Goal: Check status: Check status

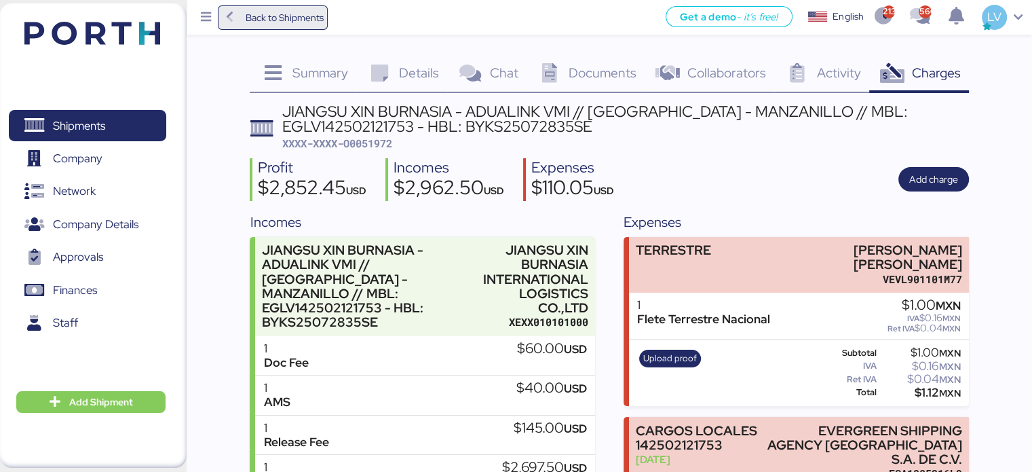
click at [329, 20] on span "Back to Shipments" at bounding box center [273, 17] width 111 height 24
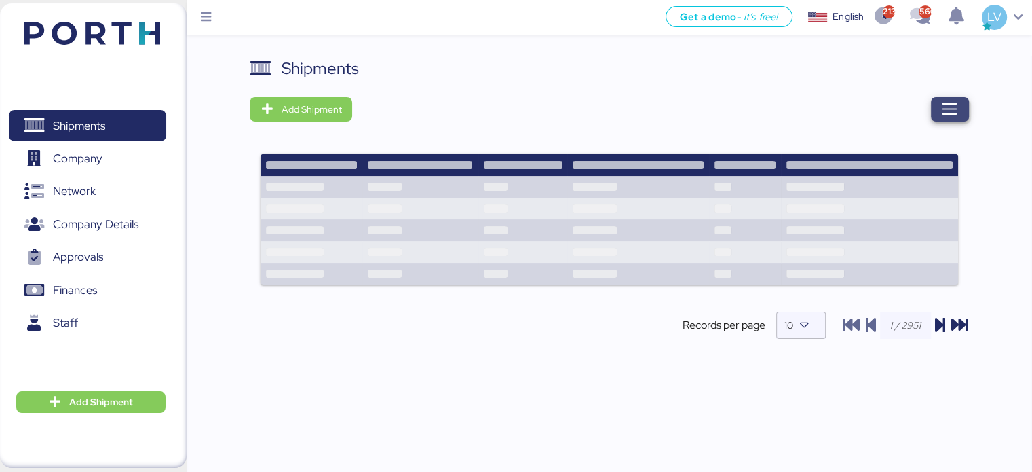
click at [952, 110] on icon "button" at bounding box center [950, 109] width 16 height 16
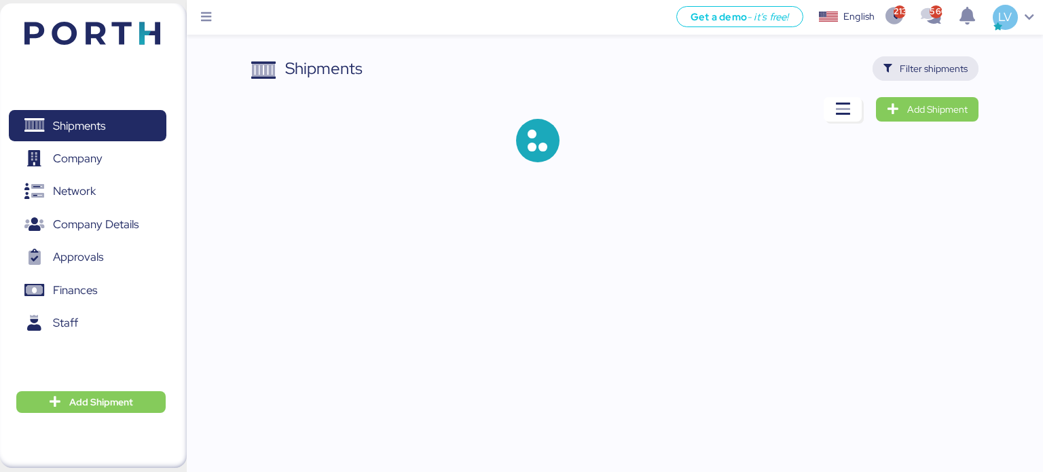
click at [923, 69] on span "Filter shipments" at bounding box center [933, 68] width 68 height 16
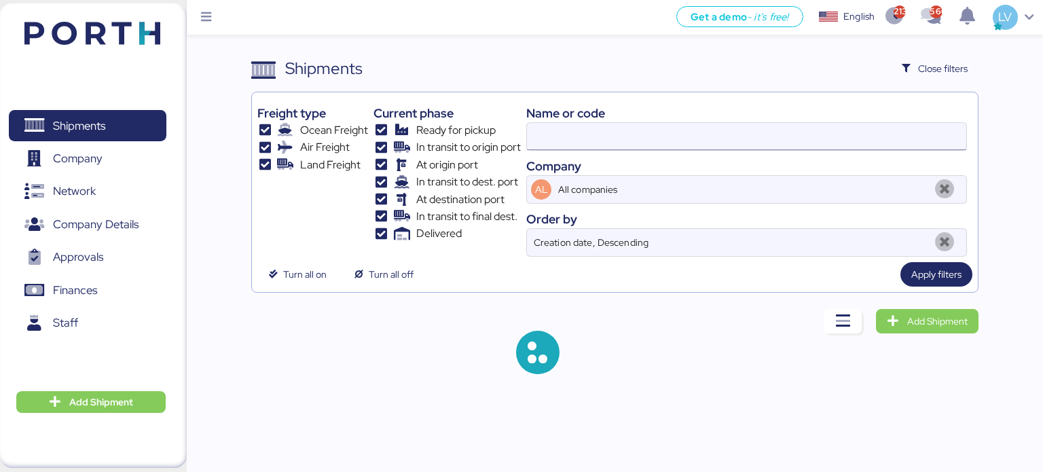
click at [757, 148] on input at bounding box center [746, 136] width 439 height 27
click at [757, 146] on input at bounding box center [746, 136] width 439 height 27
paste input "MEDUXF513337"
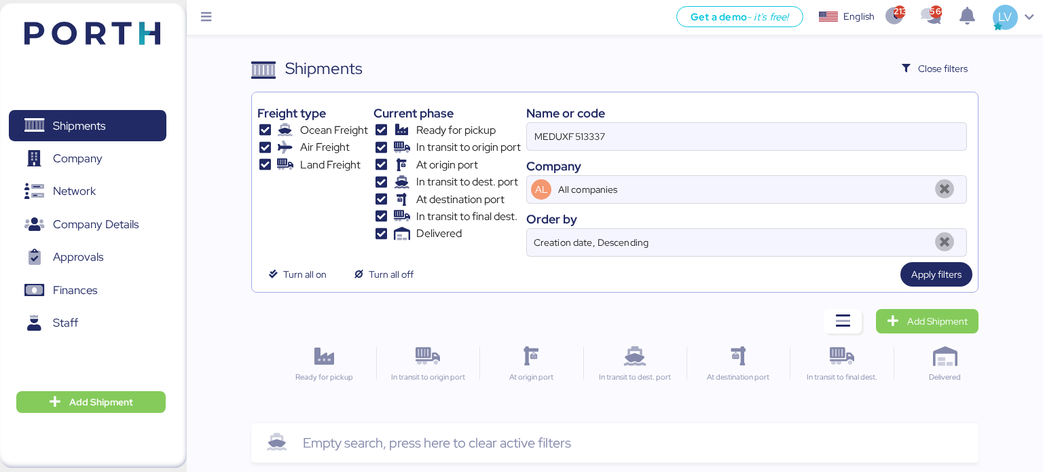
click at [810, 214] on div "Order by" at bounding box center [746, 219] width 441 height 18
click at [576, 138] on input "MEDUXF513337" at bounding box center [746, 136] width 439 height 27
paste input "O0052023-169461"
drag, startPoint x: 554, startPoint y: 132, endPoint x: 505, endPoint y: 131, distance: 48.9
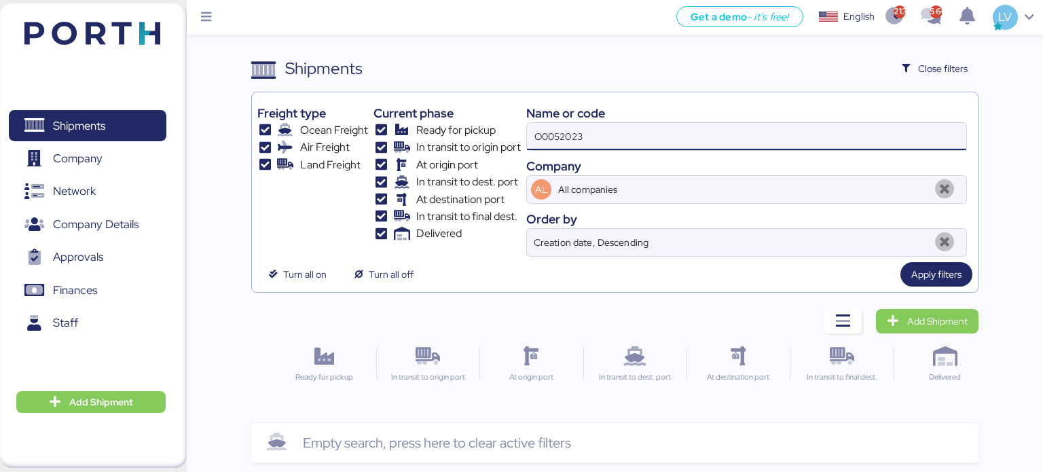
click at [505, 131] on div "Freight type Ocean Freight Air Freight Land Freight Current phase Ready for pic…" at bounding box center [614, 177] width 715 height 159
type input "52023"
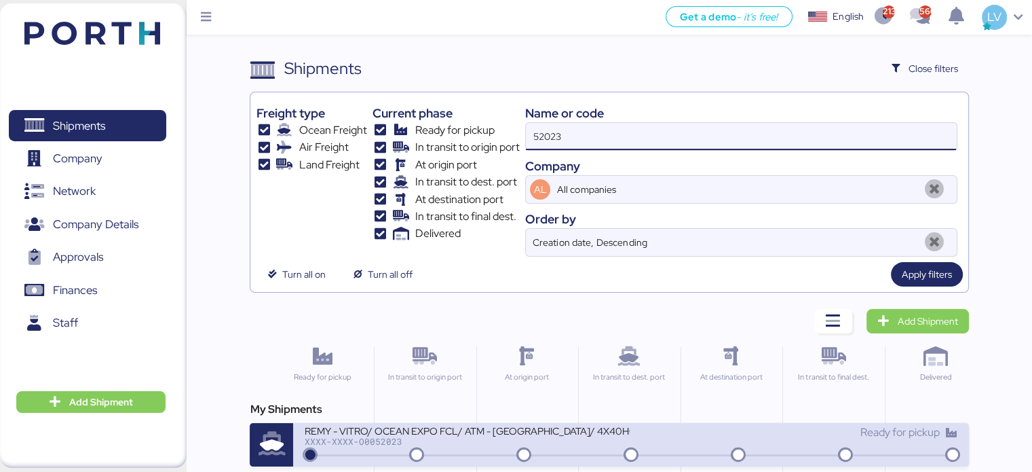
click at [445, 437] on div "XXXX-XXXX-O0052023" at bounding box center [467, 441] width 326 height 10
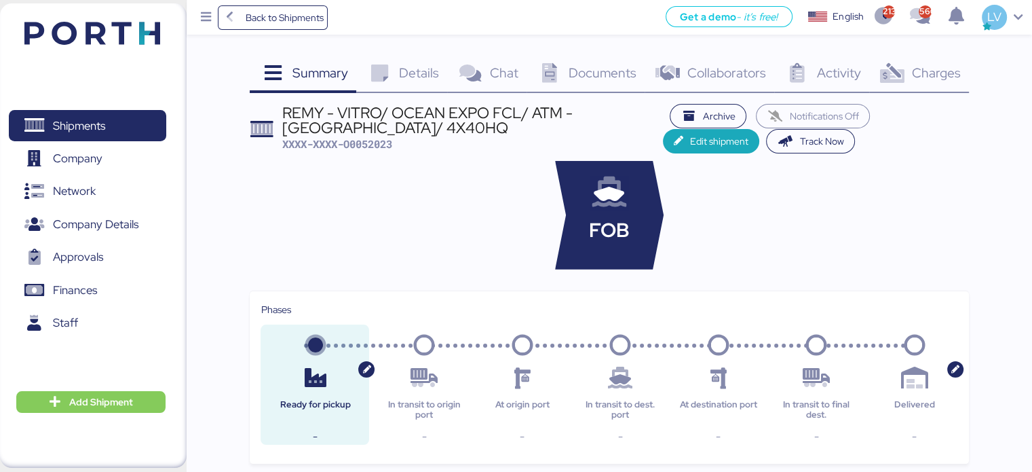
click at [901, 72] on icon at bounding box center [892, 74] width 29 height 20
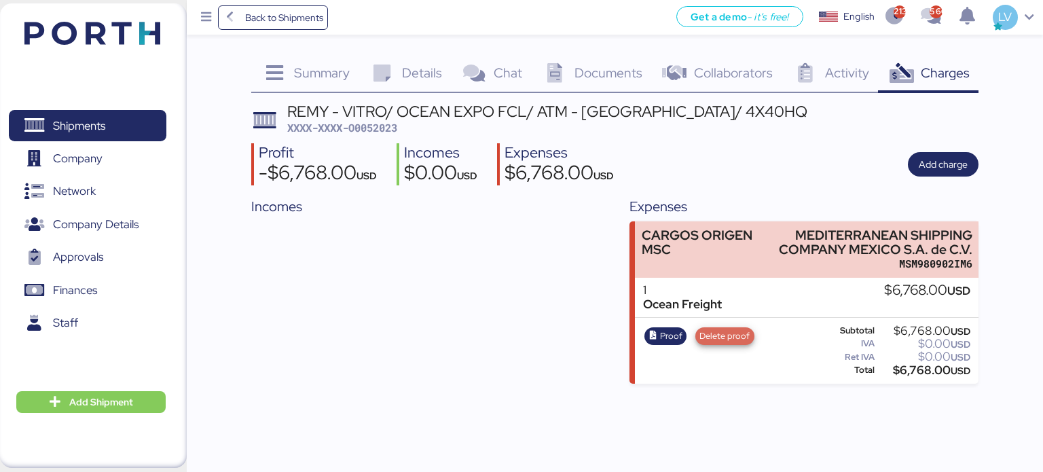
click at [722, 335] on span "Delete proof" at bounding box center [724, 336] width 50 height 15
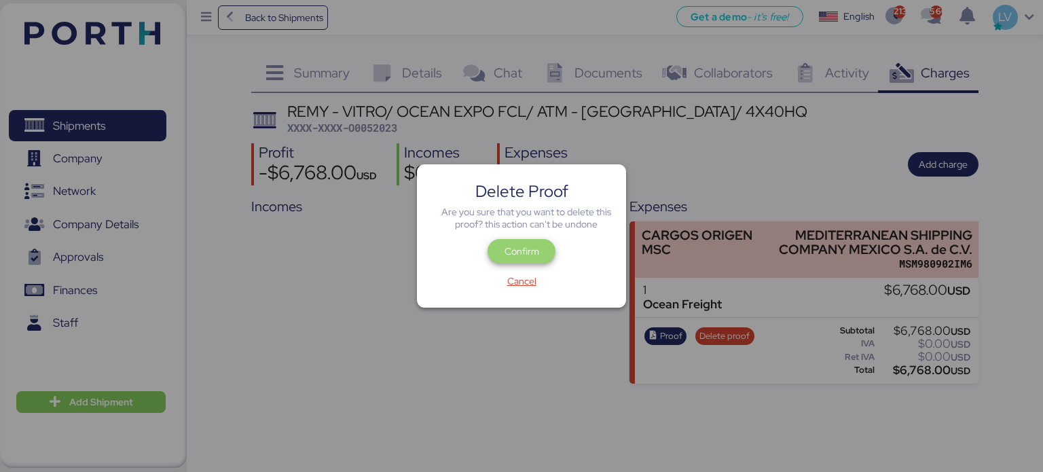
click at [538, 259] on span "Confirm" at bounding box center [521, 251] width 35 height 16
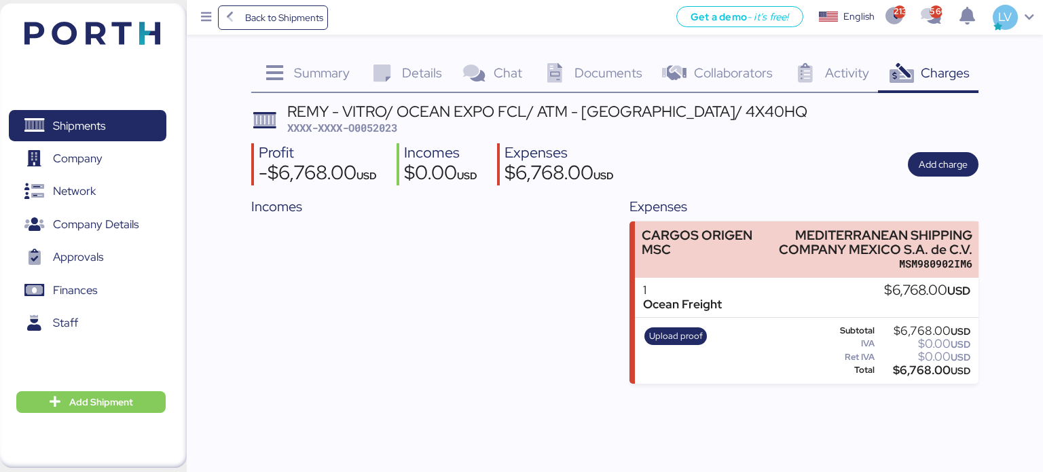
click at [783, 312] on div "1 Ocean Freight $6,768.00 USD" at bounding box center [806, 298] width 343 height 40
click at [687, 341] on span "Upload proof" at bounding box center [676, 336] width 54 height 15
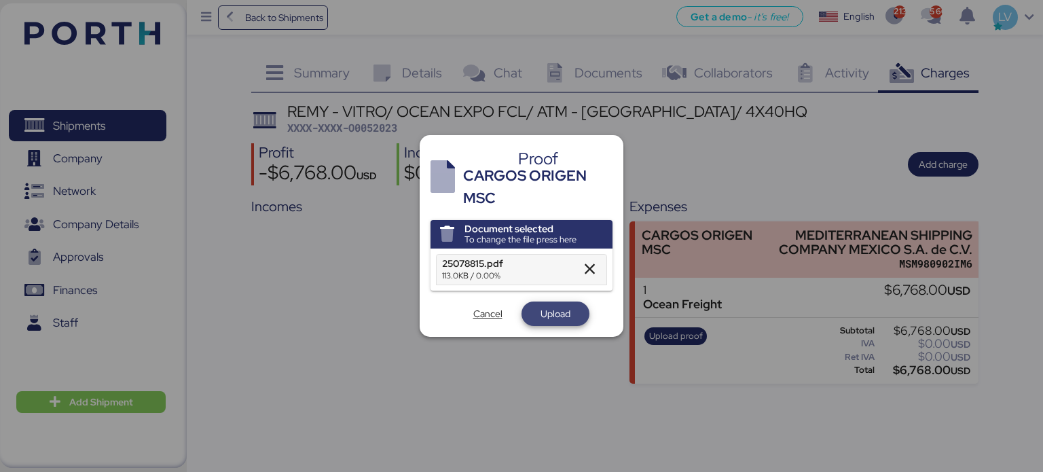
click at [567, 308] on span "Upload" at bounding box center [555, 313] width 30 height 16
